Goal: Task Accomplishment & Management: Manage account settings

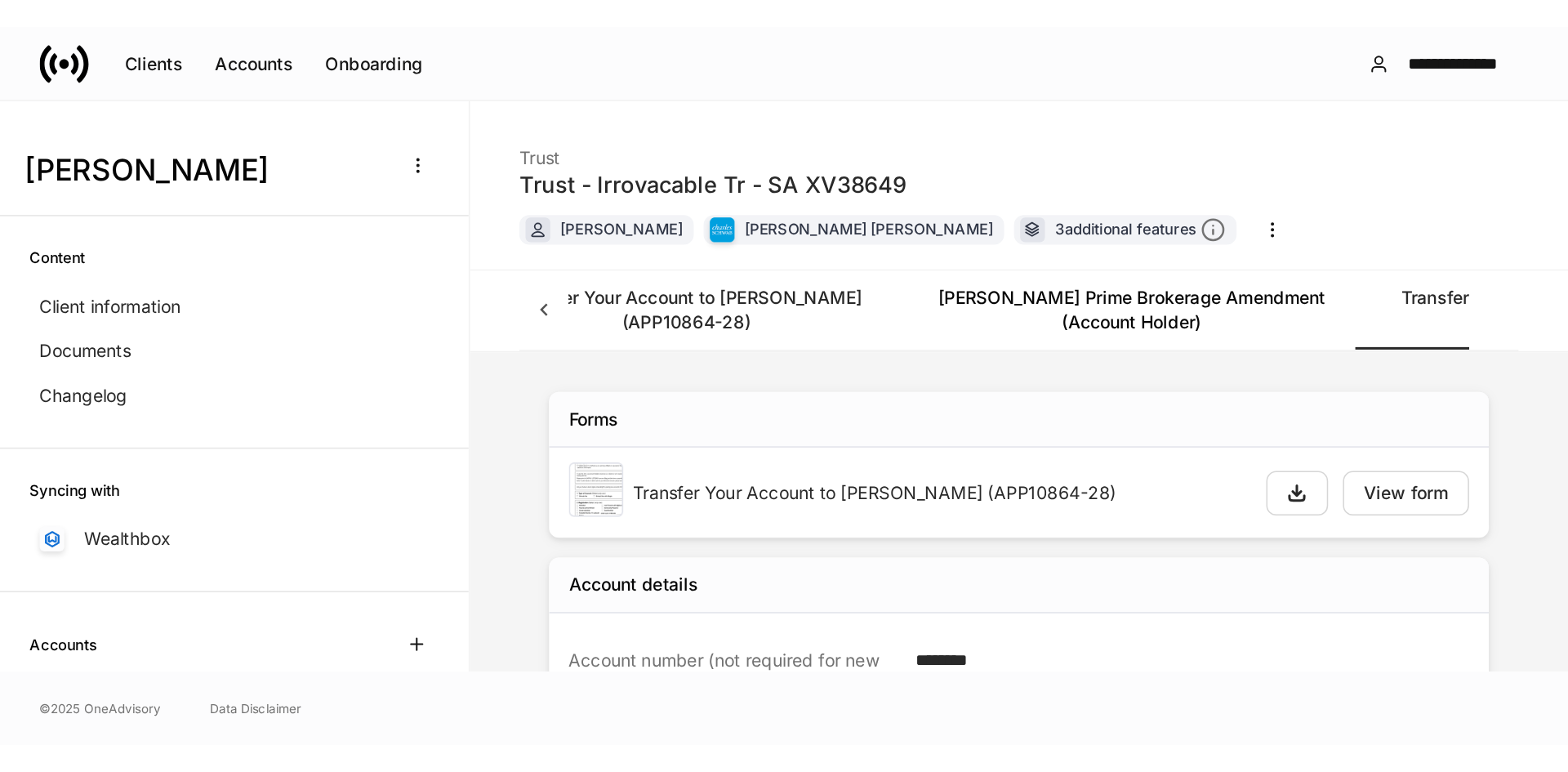
scroll to position [0, 415]
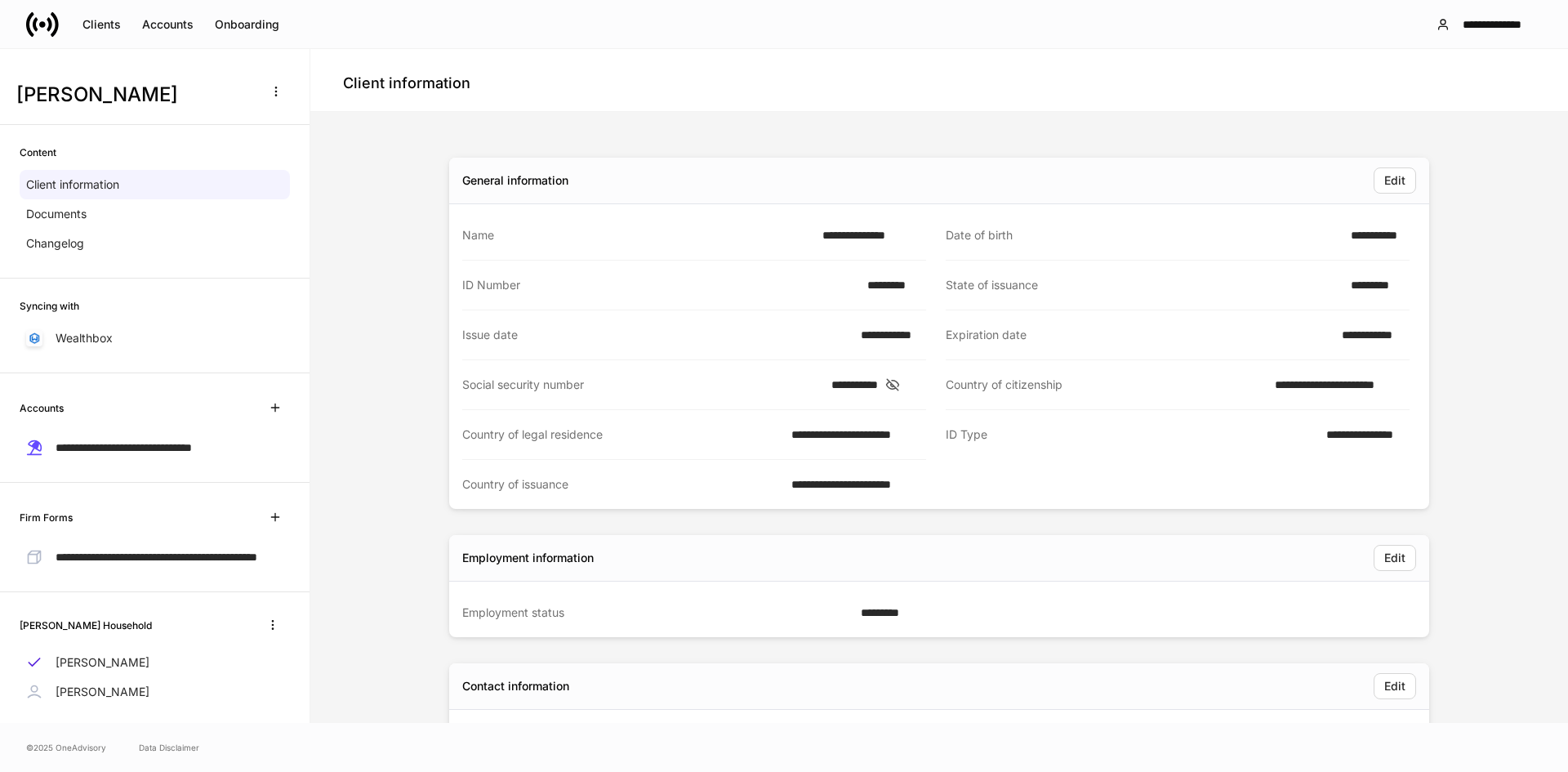
scroll to position [45, 0]
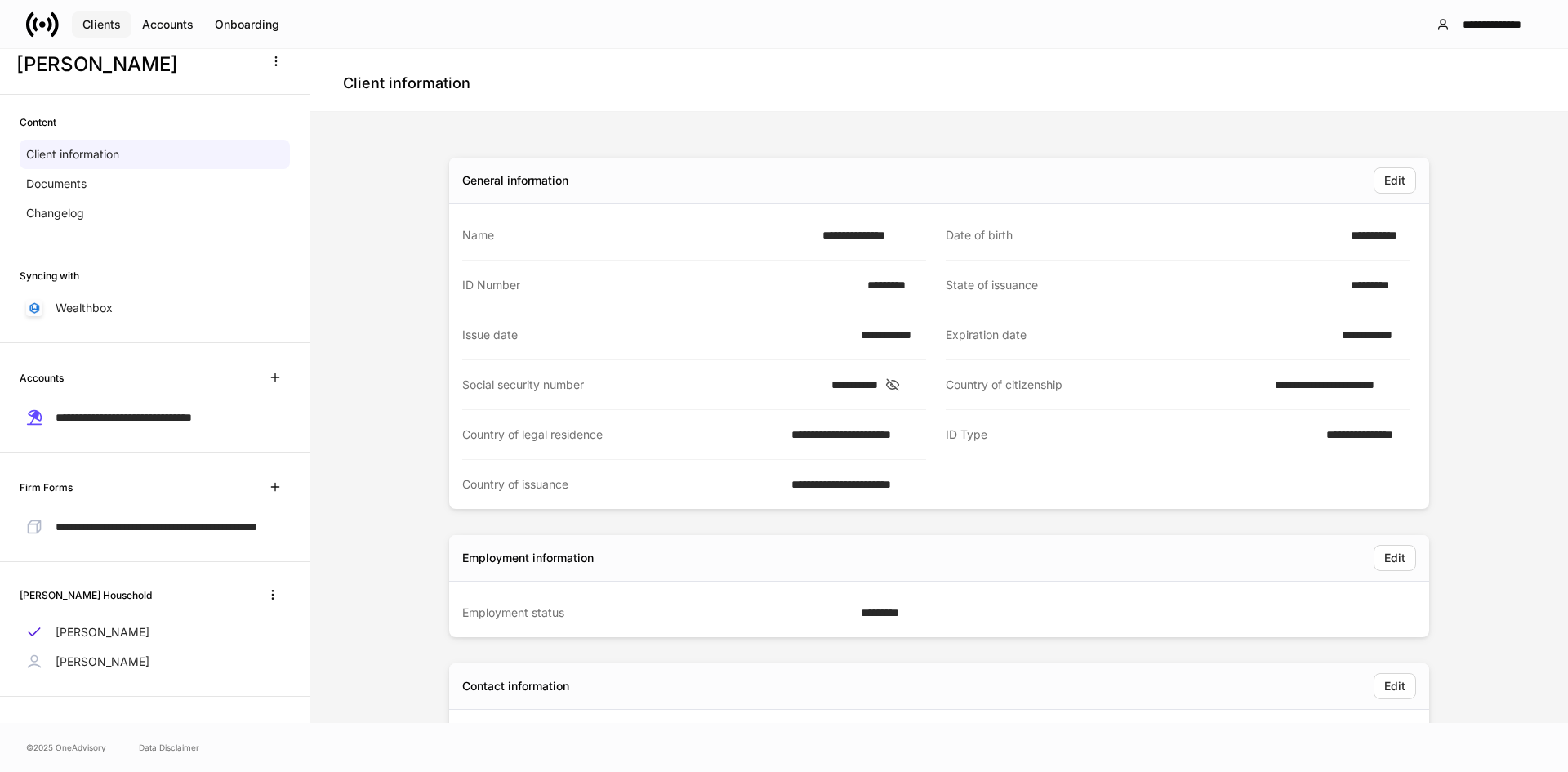
click at [74, 17] on button "Clients" at bounding box center [102, 24] width 60 height 26
